Goal: Task Accomplishment & Management: Manage account settings

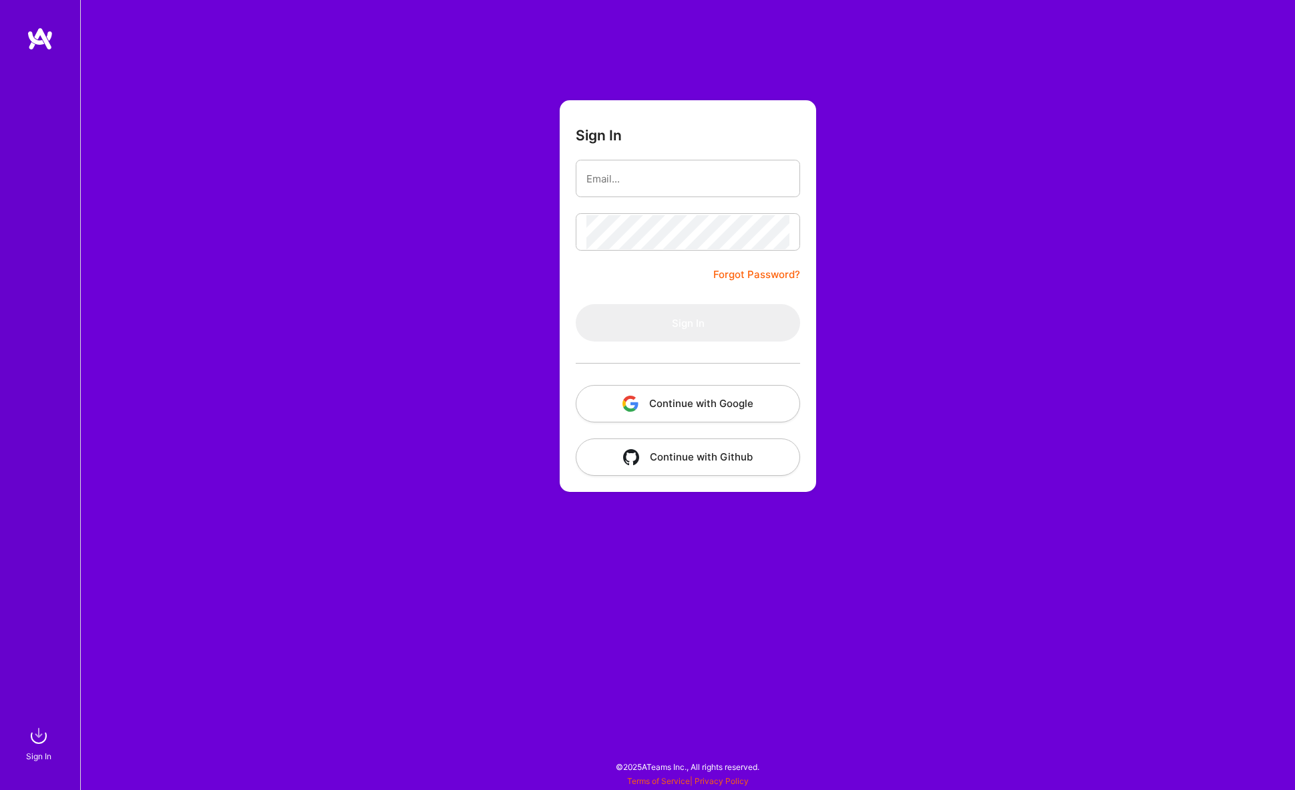
click at [0, 783] on com-1password-button at bounding box center [0, 783] width 0 height 0
type input "[PERSON_NAME][EMAIL_ADDRESS][PERSON_NAME][DOMAIN_NAME]"
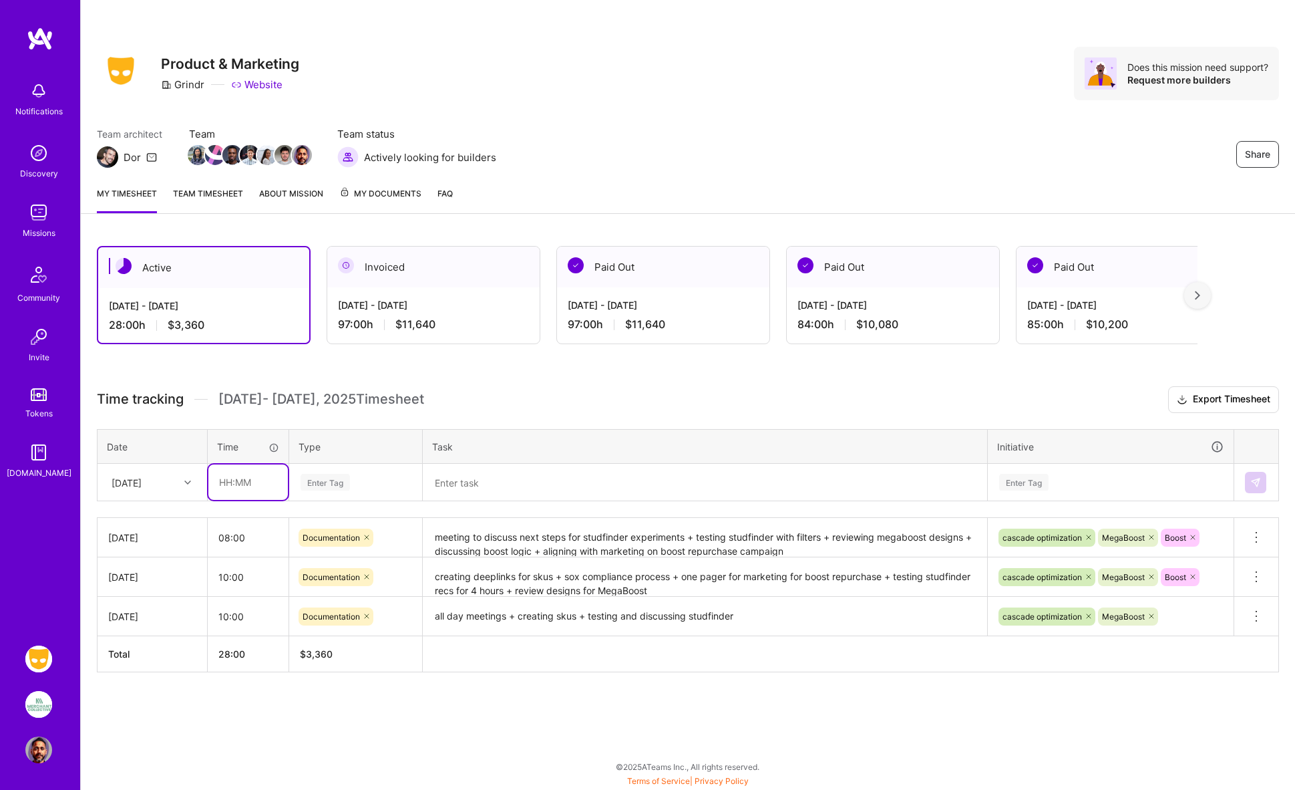
click at [231, 484] on input "text" at bounding box center [247, 481] width 79 height 35
type input "8"
type input "09:00"
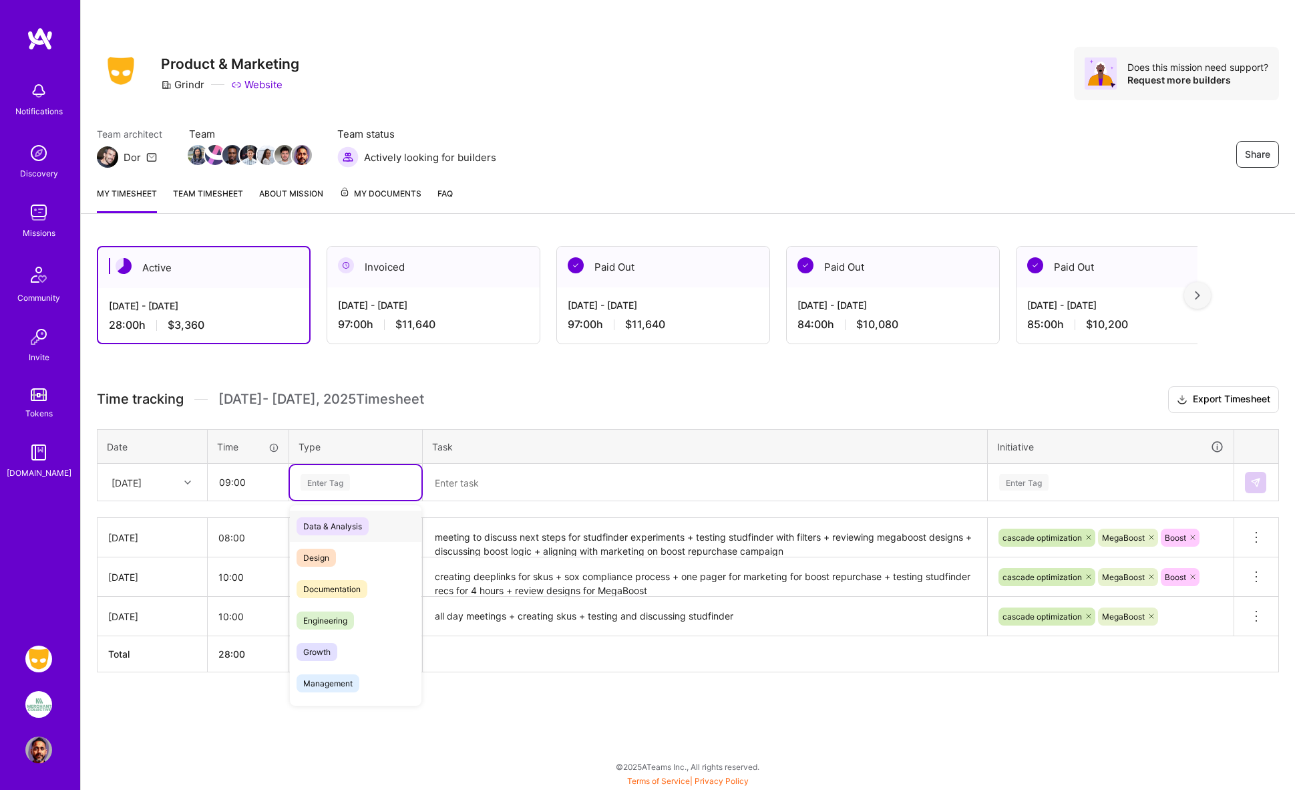
click at [327, 481] on div "Enter Tag" at bounding box center [325, 482] width 49 height 21
drag, startPoint x: 341, startPoint y: 591, endPoint x: 423, endPoint y: 498, distance: 124.0
click at [341, 591] on span "Documentation" at bounding box center [332, 589] width 71 height 18
click at [457, 480] on textarea at bounding box center [705, 482] width 562 height 35
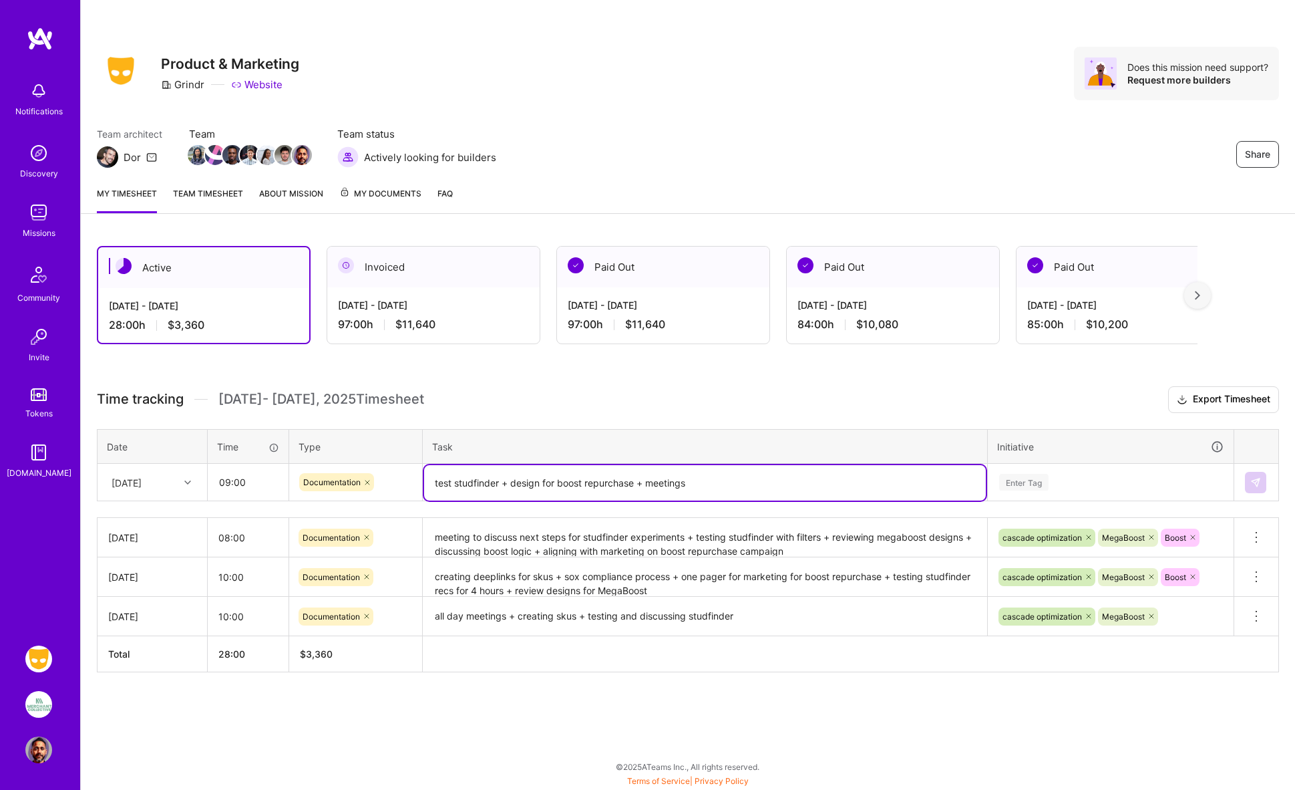
type textarea "test studfinder + design for boost repurchase + meetings"
click at [1021, 480] on div "Enter Tag" at bounding box center [1023, 482] width 49 height 21
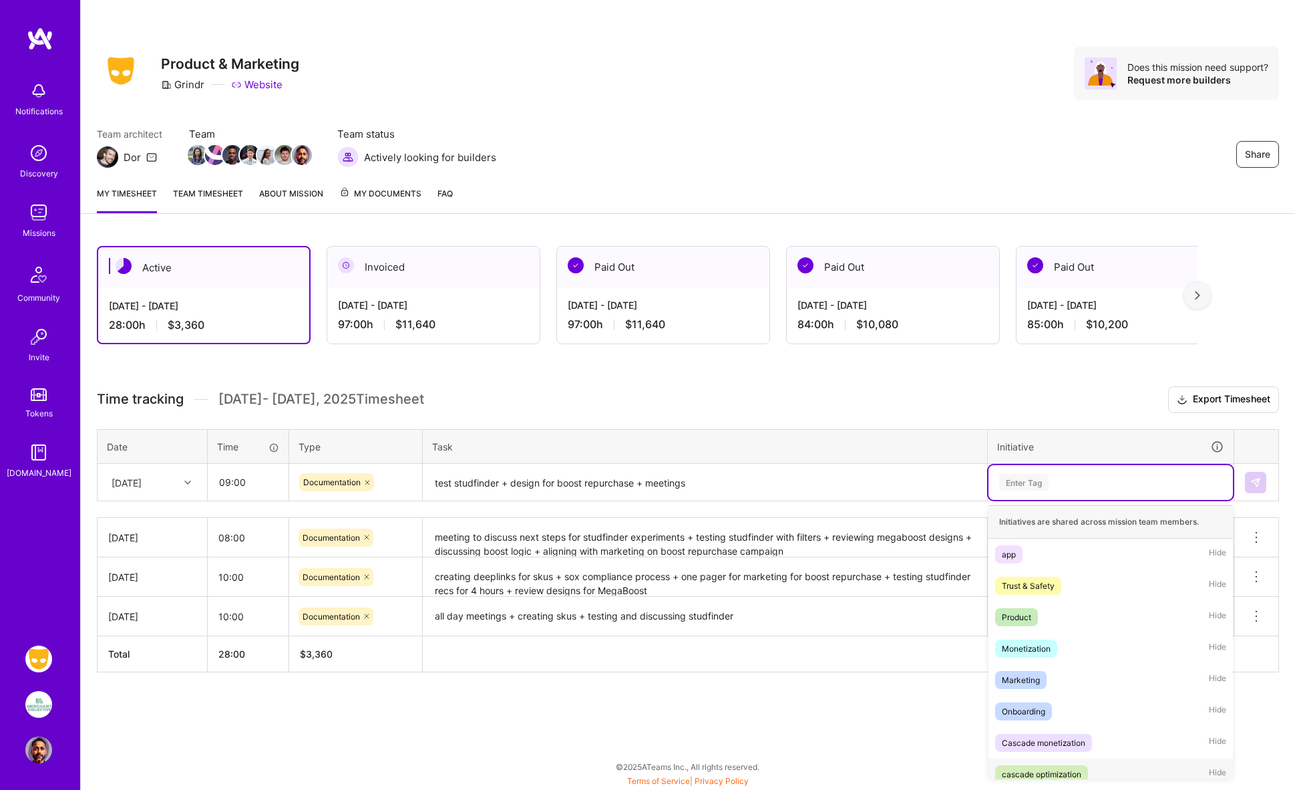
click at [1038, 775] on div "cascade optimization" at bounding box center [1041, 774] width 79 height 14
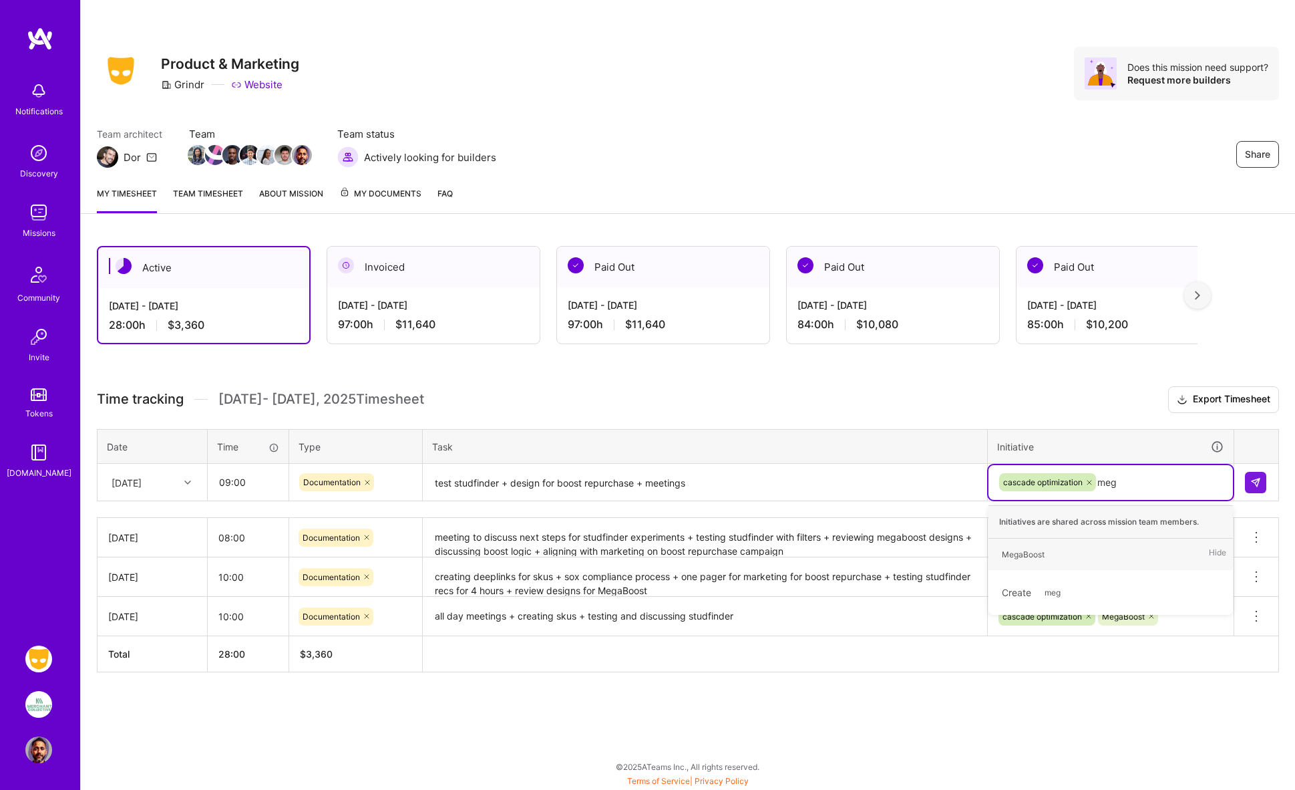
type input "mega"
click at [1026, 556] on div "MegaBoost" at bounding box center [1023, 554] width 43 height 14
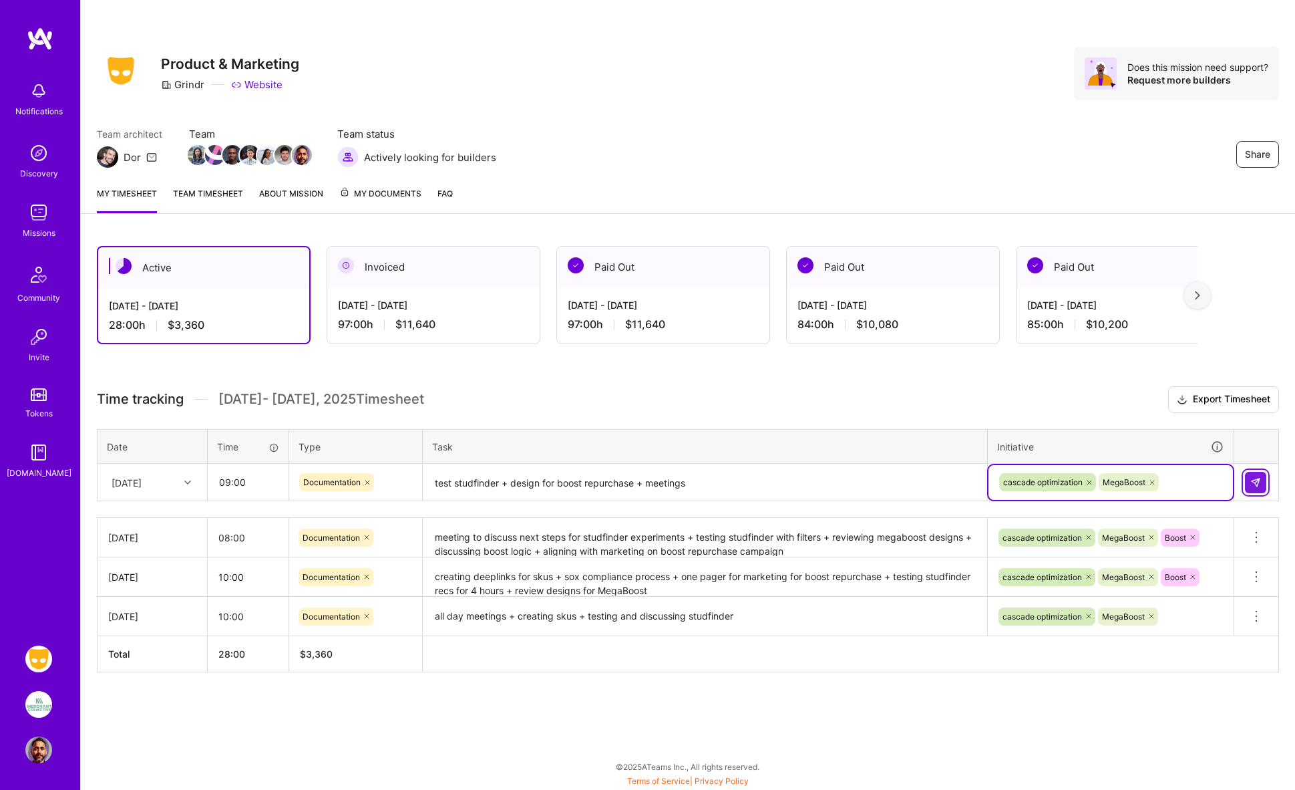
click at [1260, 480] on img at bounding box center [1255, 482] width 11 height 11
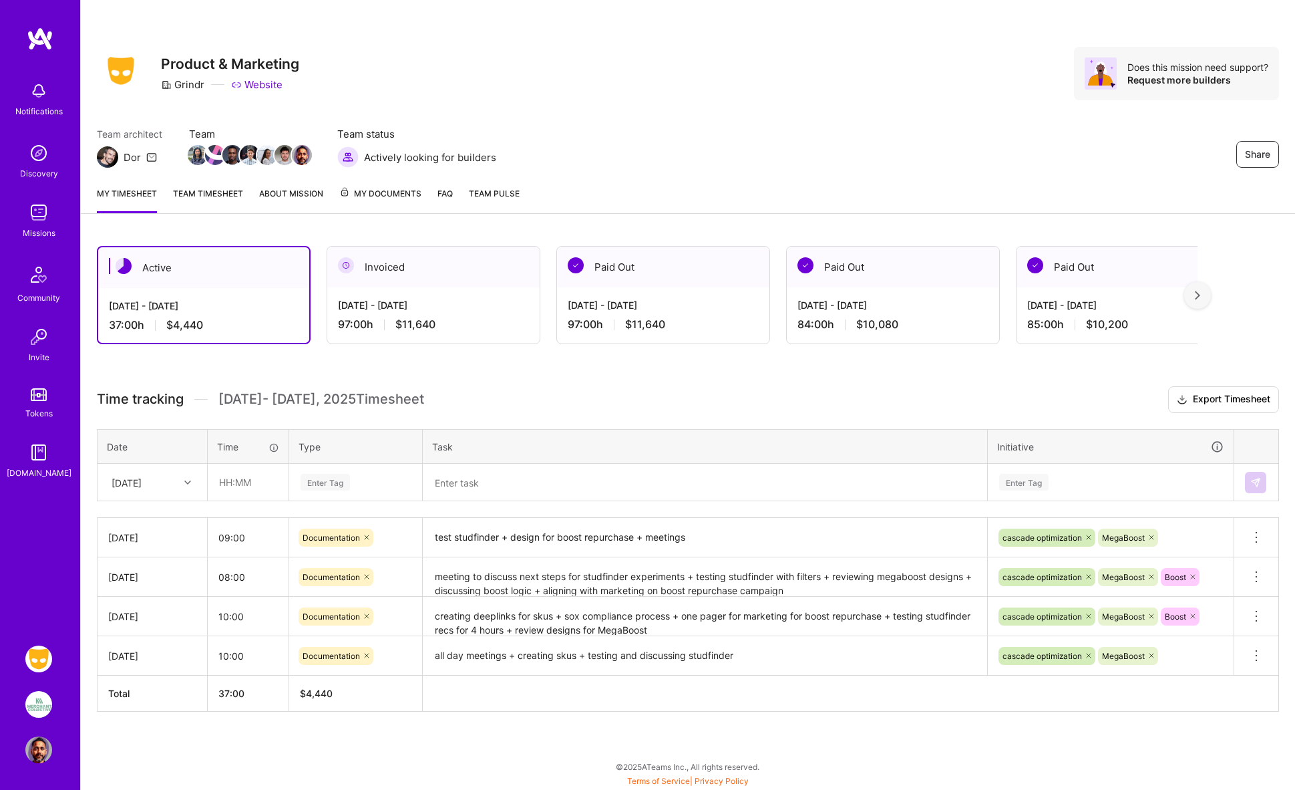
click at [37, 148] on img at bounding box center [38, 153] width 27 height 27
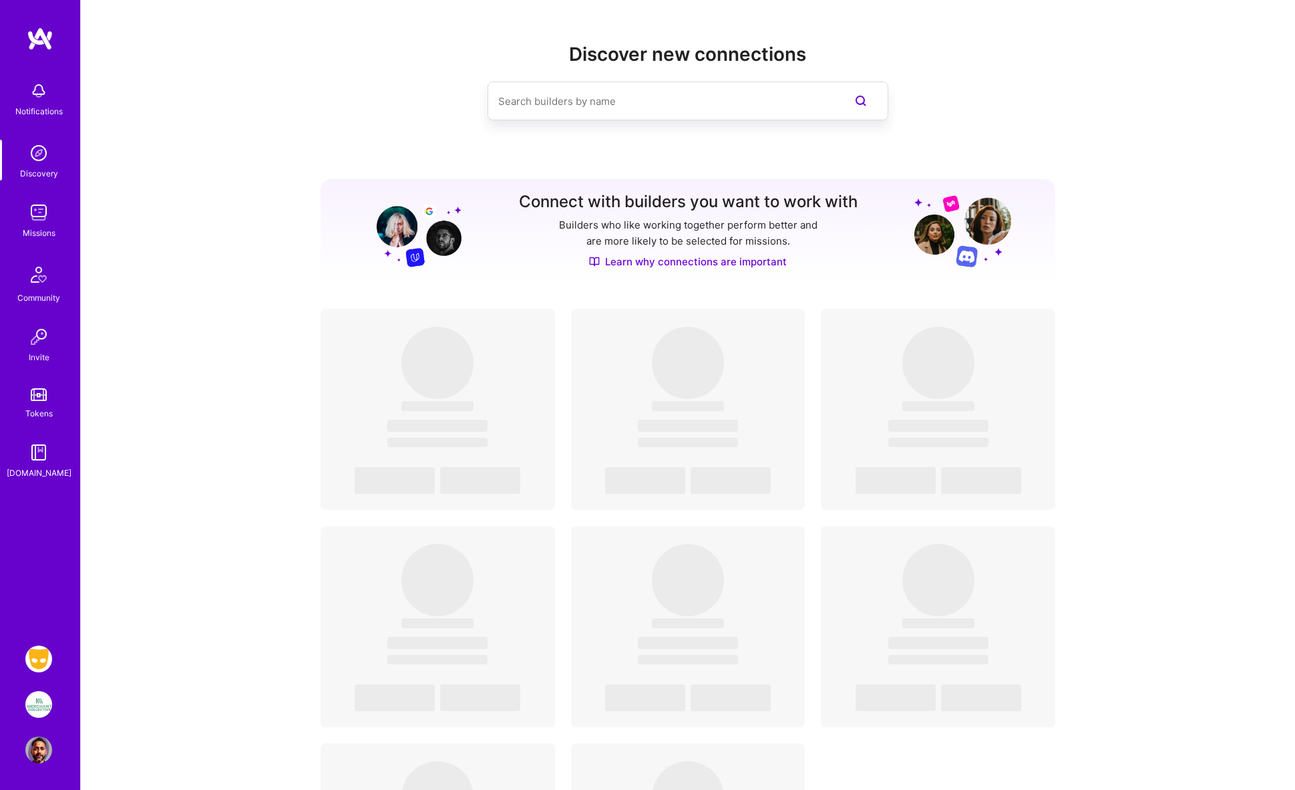
click at [35, 214] on img at bounding box center [38, 212] width 27 height 27
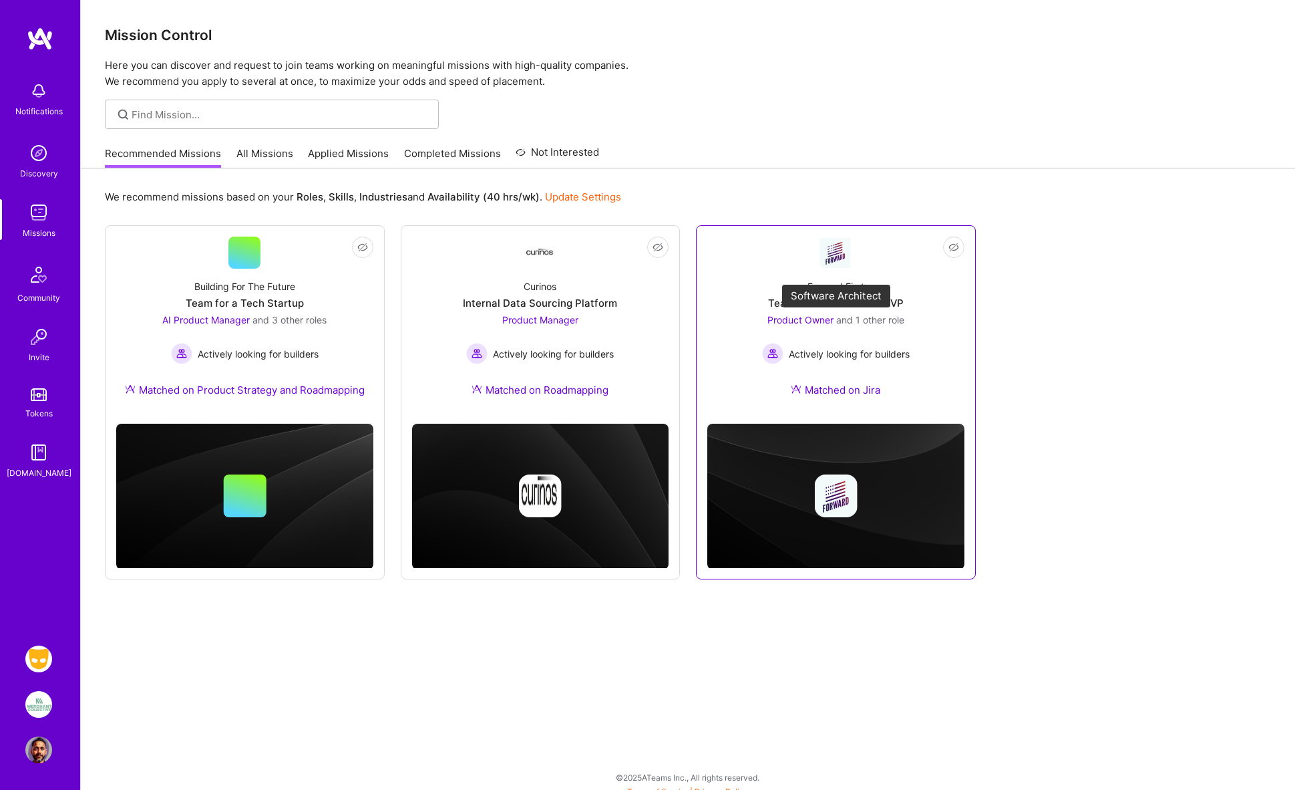
click at [816, 319] on span "Product Owner" at bounding box center [800, 319] width 66 height 11
click at [543, 317] on span "Product Manager" at bounding box center [540, 319] width 76 height 11
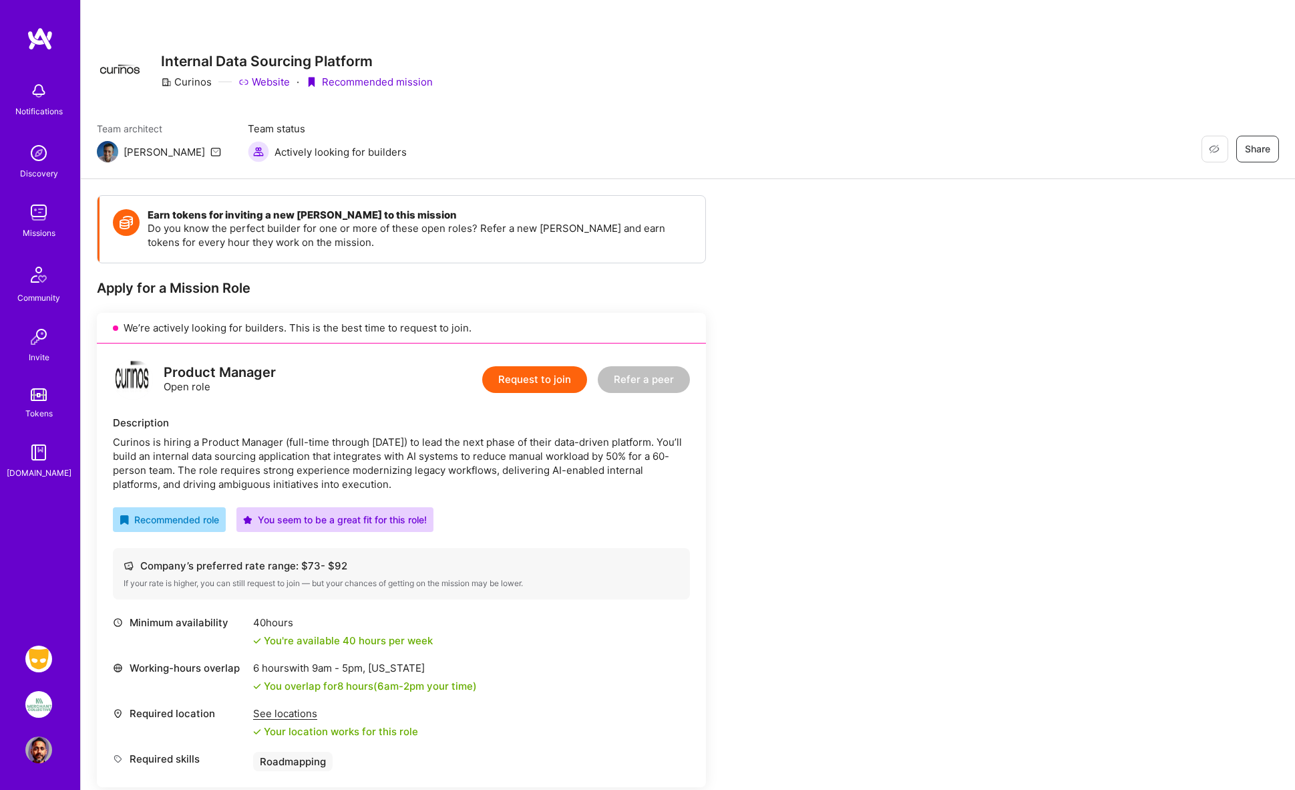
scroll to position [94, 0]
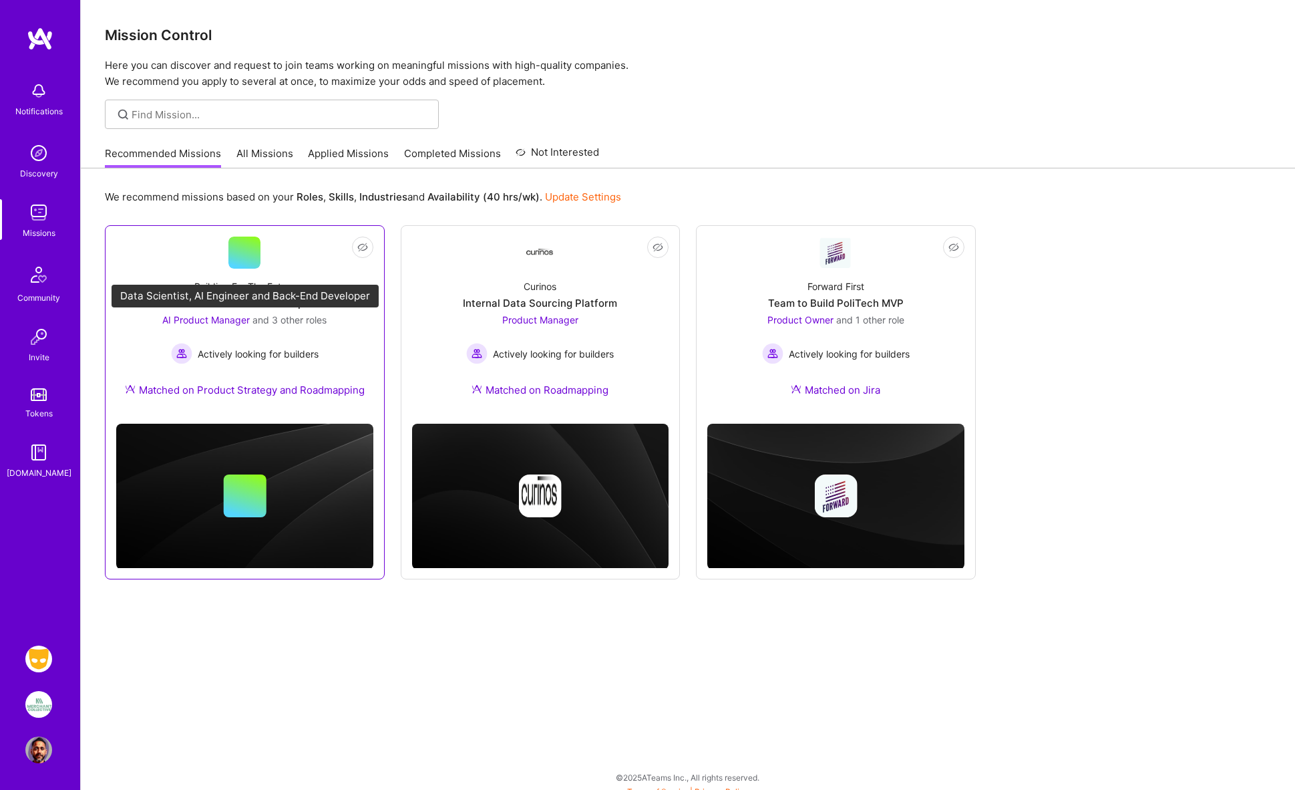
click at [209, 321] on span "AI Product Manager" at bounding box center [206, 319] width 88 height 11
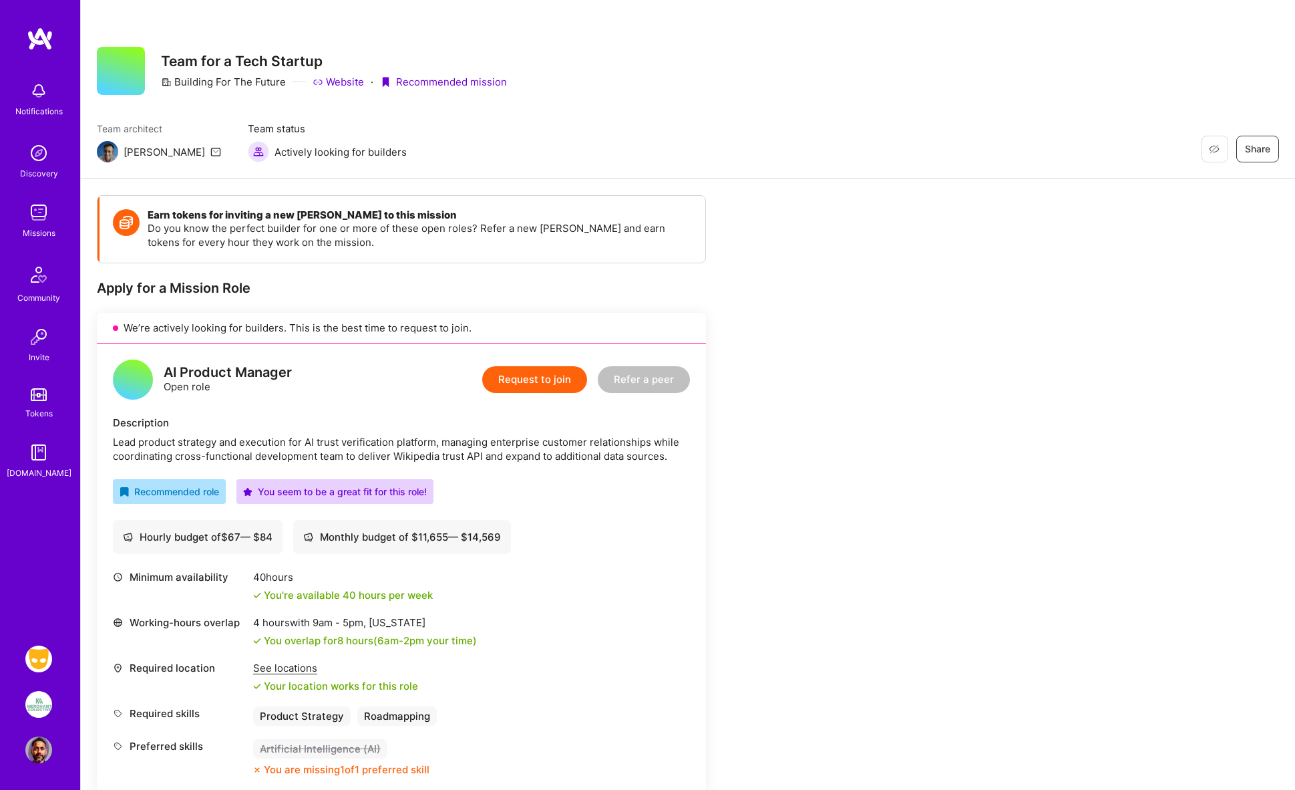
scroll to position [194, 0]
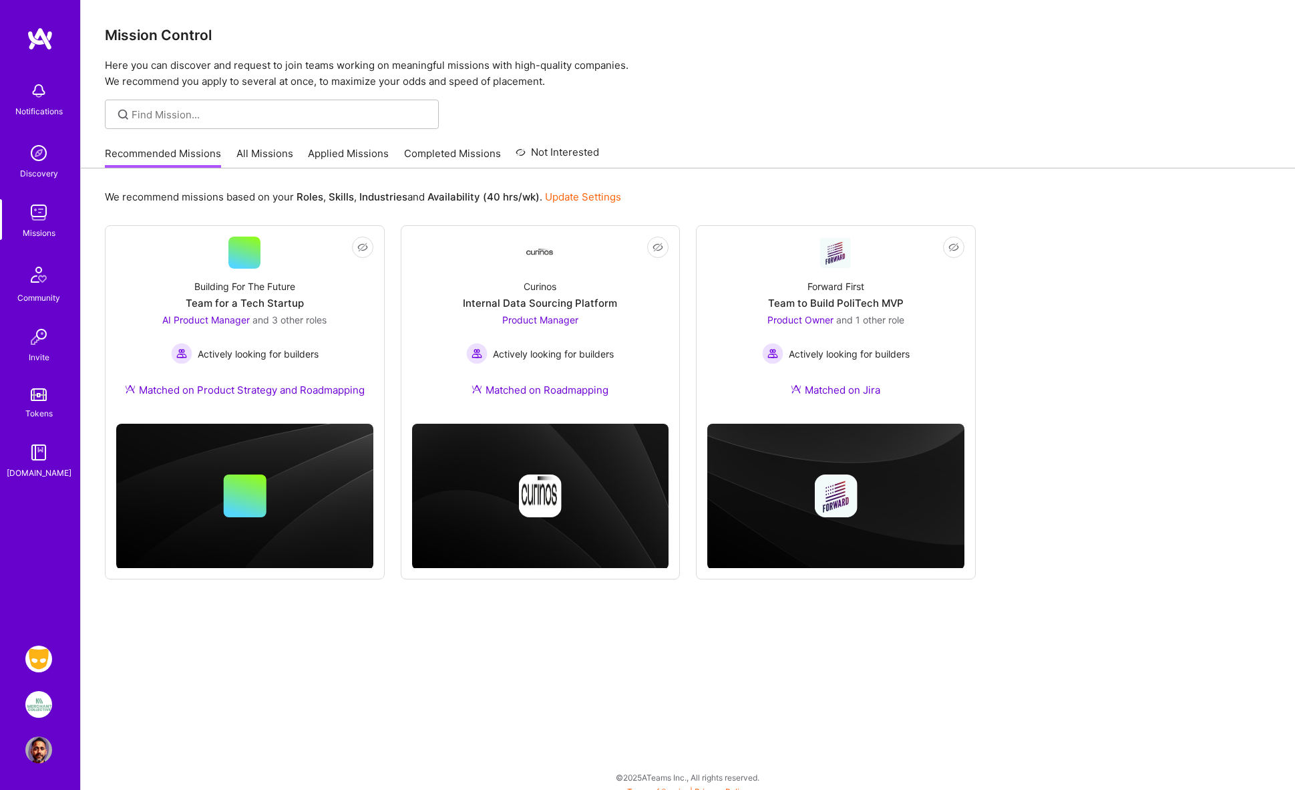
scroll to position [1, 0]
click at [35, 37] on img at bounding box center [40, 39] width 27 height 24
